Goal: Navigation & Orientation: Go to known website

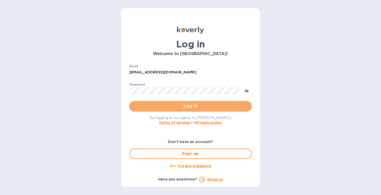
click at [171, 106] on span "Log in" at bounding box center [190, 106] width 114 height 6
click at [178, 103] on button "Log in" at bounding box center [190, 106] width 123 height 10
